Goal: Task Accomplishment & Management: Manage account settings

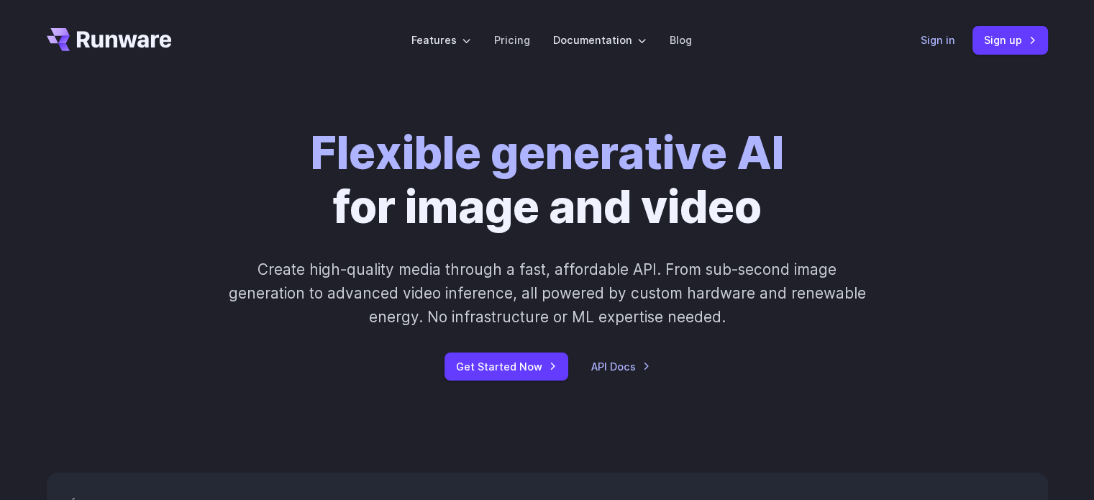
click at [943, 42] on link "Sign in" at bounding box center [938, 40] width 35 height 17
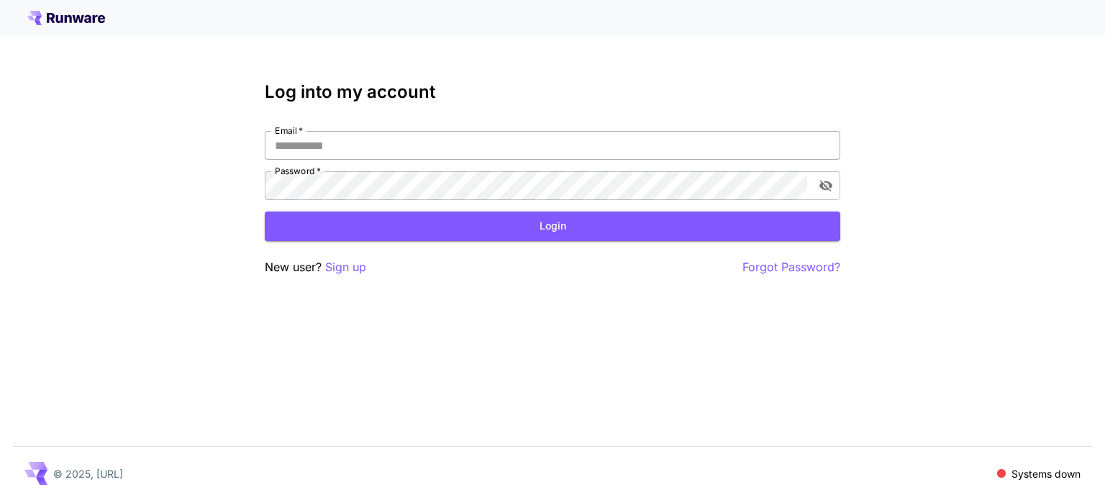
click at [307, 142] on input "Email   *" at bounding box center [552, 145] width 575 height 29
type input "**********"
click at [575, 225] on button "Login" at bounding box center [552, 225] width 575 height 29
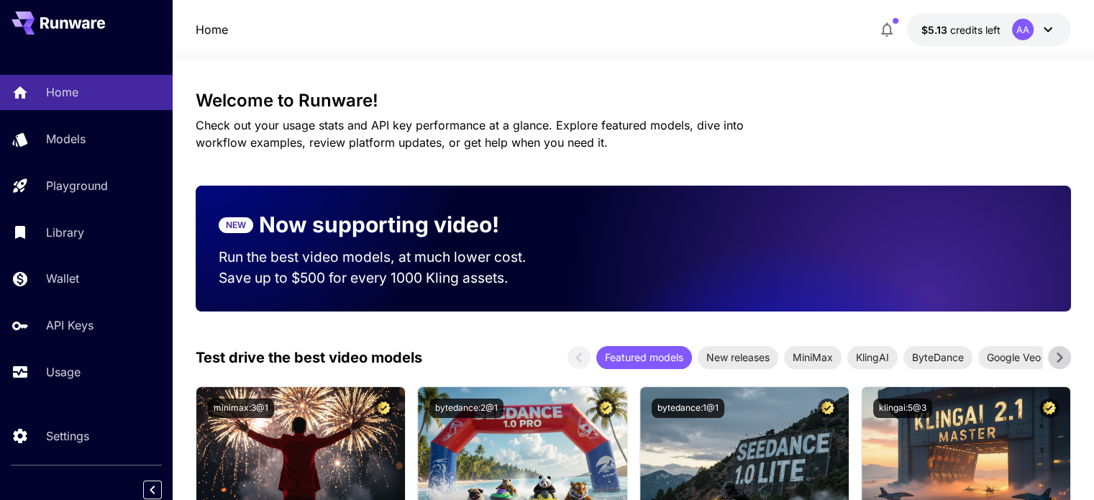
click at [1044, 27] on icon at bounding box center [1047, 29] width 17 height 17
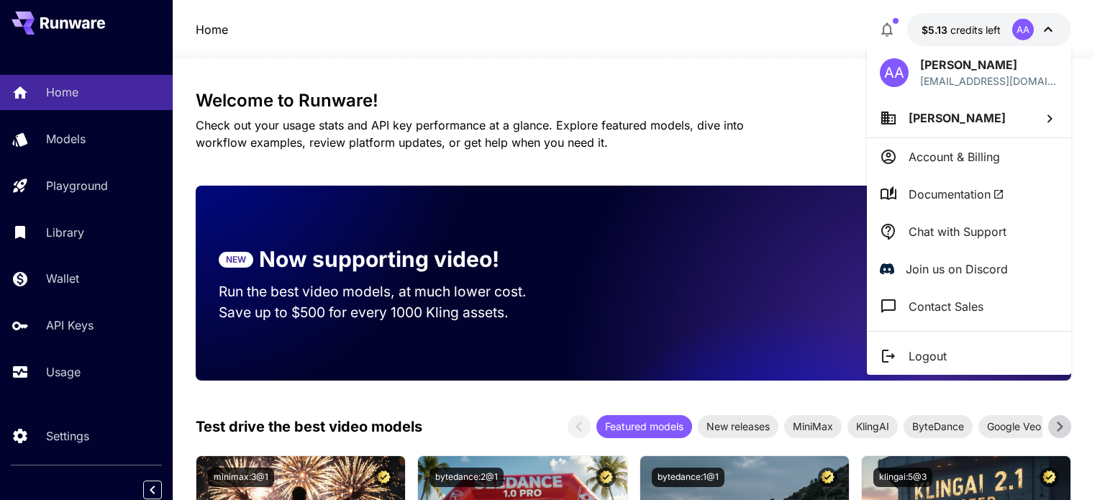
click at [470, 103] on div at bounding box center [552, 250] width 1105 height 500
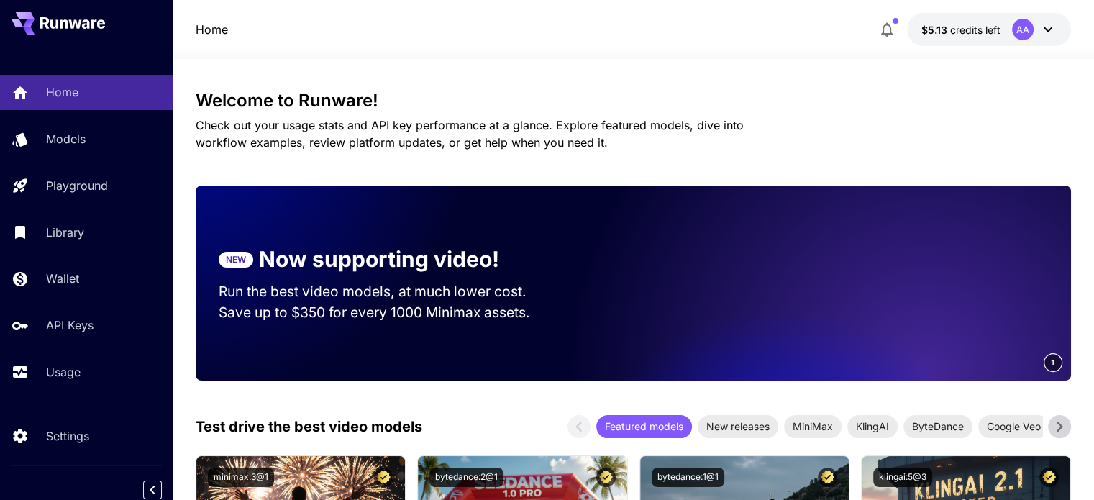
click at [1047, 30] on icon at bounding box center [1048, 29] width 9 height 5
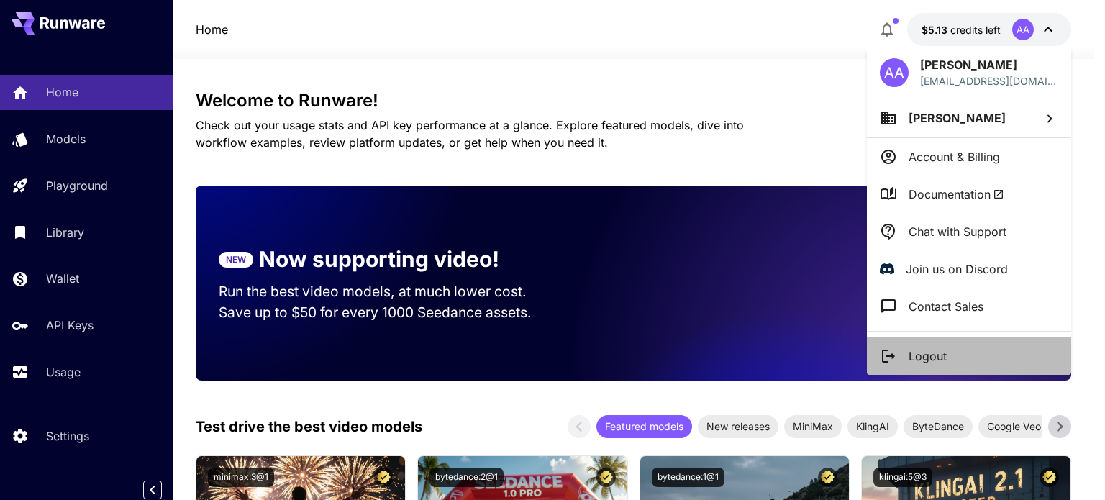
click at [932, 357] on p "Logout" at bounding box center [928, 355] width 38 height 17
